Goal: Task Accomplishment & Management: Manage account settings

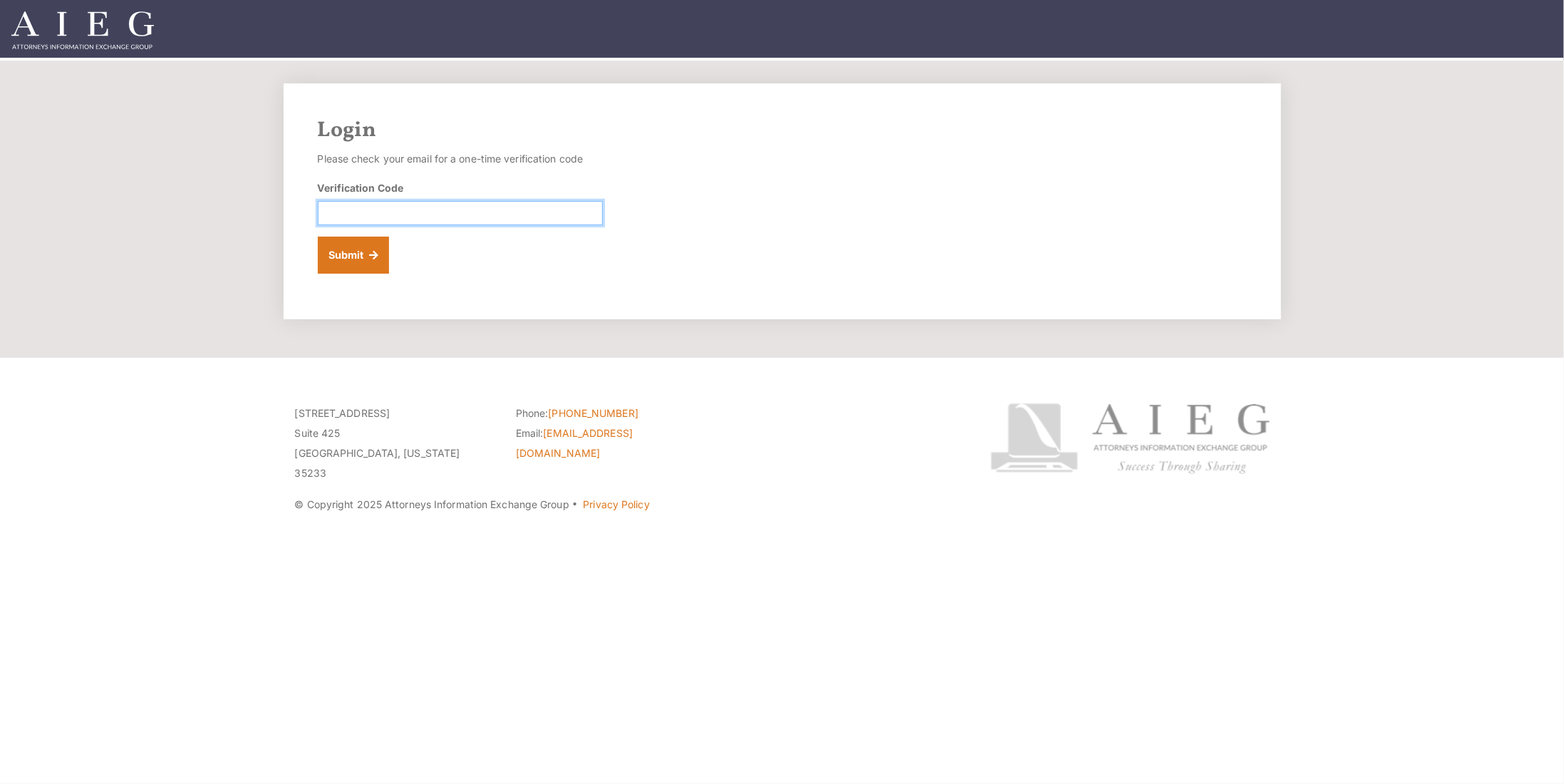
click at [454, 210] on input "Verification Code" at bounding box center [460, 212] width 285 height 24
paste input "522883"
click at [329, 207] on input "522883" at bounding box center [460, 212] width 285 height 24
type input "522883"
click at [317, 237] on button "Submit" at bounding box center [353, 255] width 72 height 37
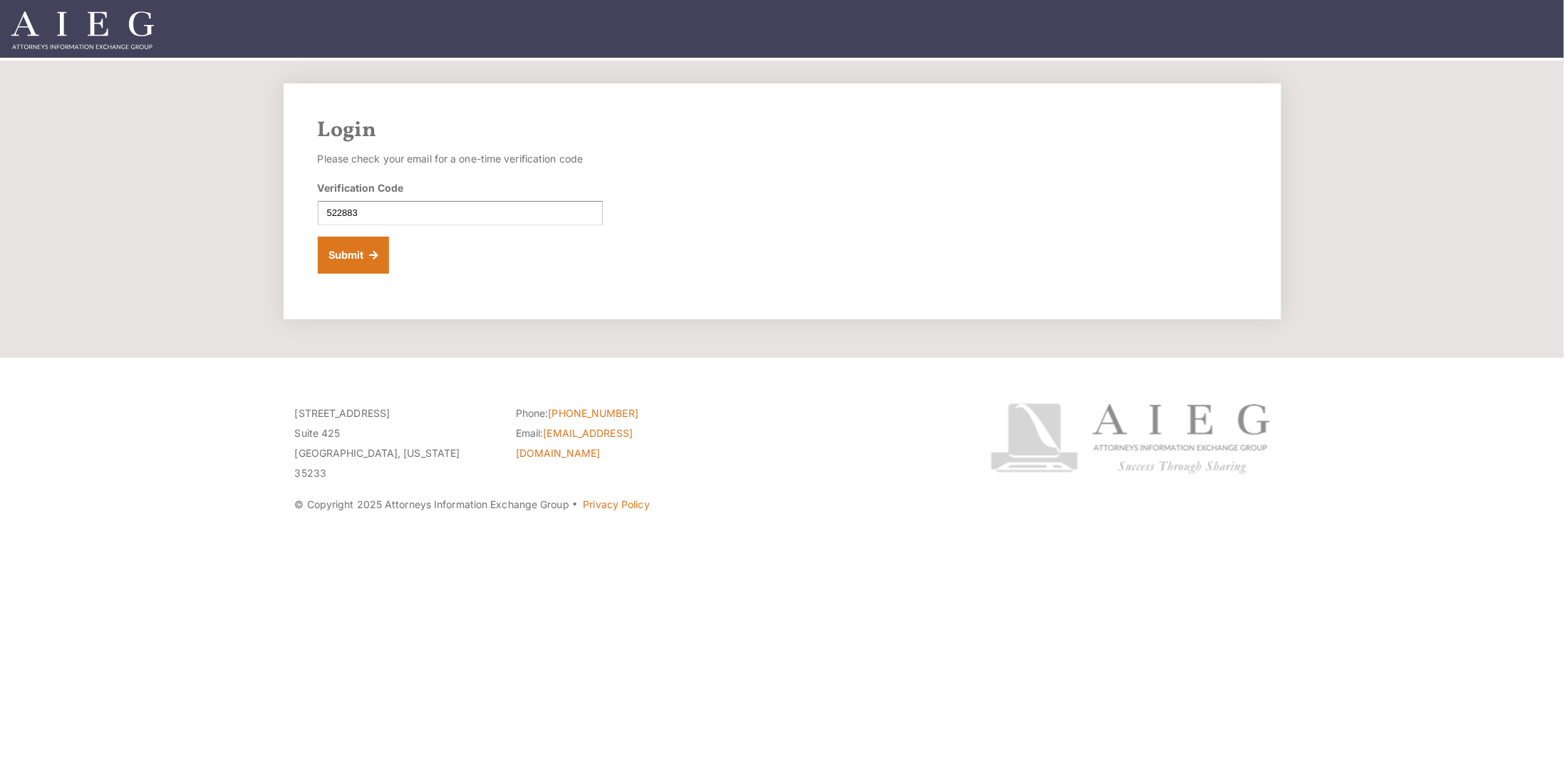
click at [106, 24] on img at bounding box center [82, 30] width 142 height 37
click at [381, 212] on input "Verification Code" at bounding box center [460, 212] width 285 height 24
click at [400, 204] on input "Verification Code" at bounding box center [460, 212] width 285 height 24
paste input "647119"
type input "647119"
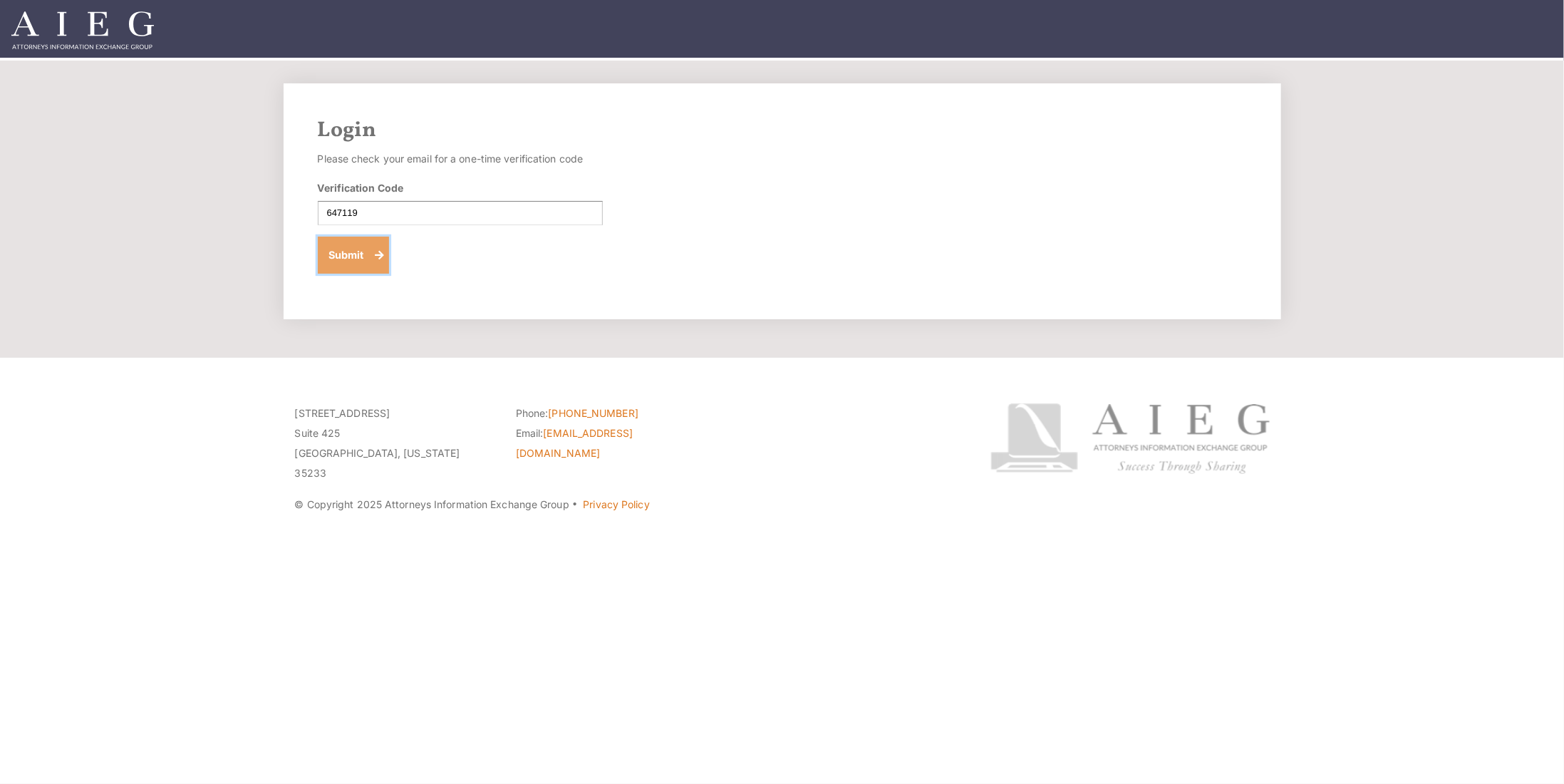
click at [351, 269] on button "Submit" at bounding box center [353, 255] width 72 height 37
